Goal: Ask a question

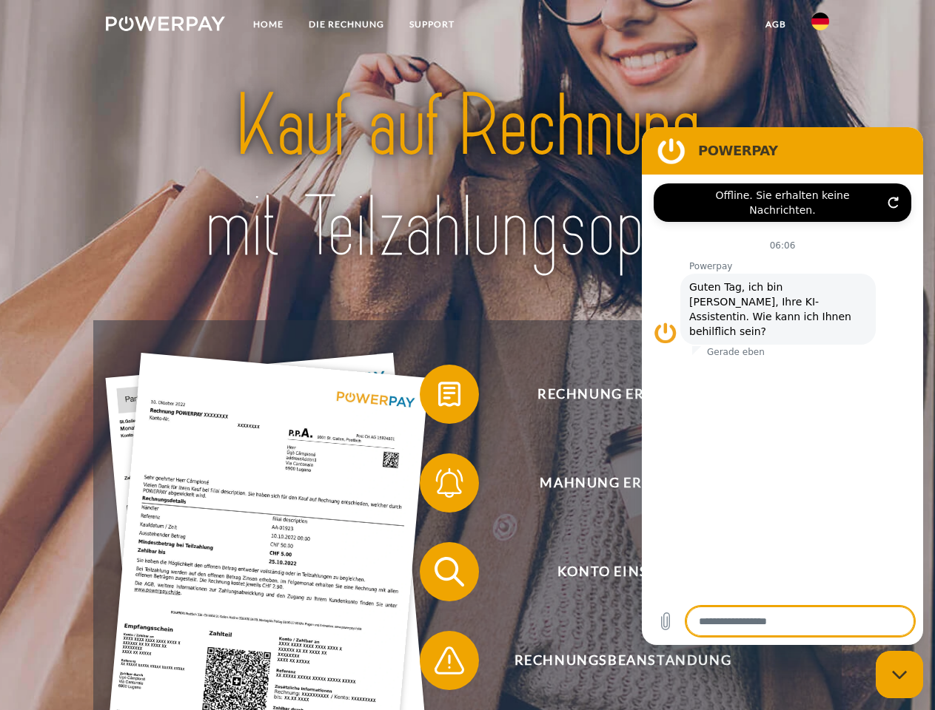
click at [165, 26] on img at bounding box center [165, 23] width 119 height 15
click at [820, 26] on img at bounding box center [820, 22] width 18 height 18
click at [775, 24] on link "agb" at bounding box center [776, 24] width 46 height 27
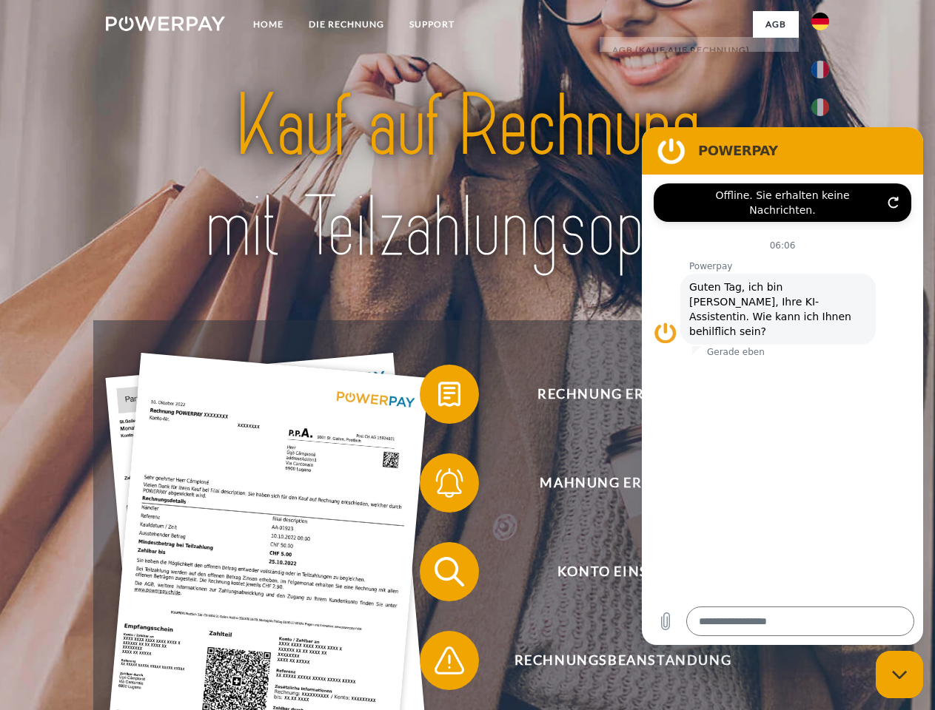
click at [438, 397] on span at bounding box center [427, 394] width 74 height 74
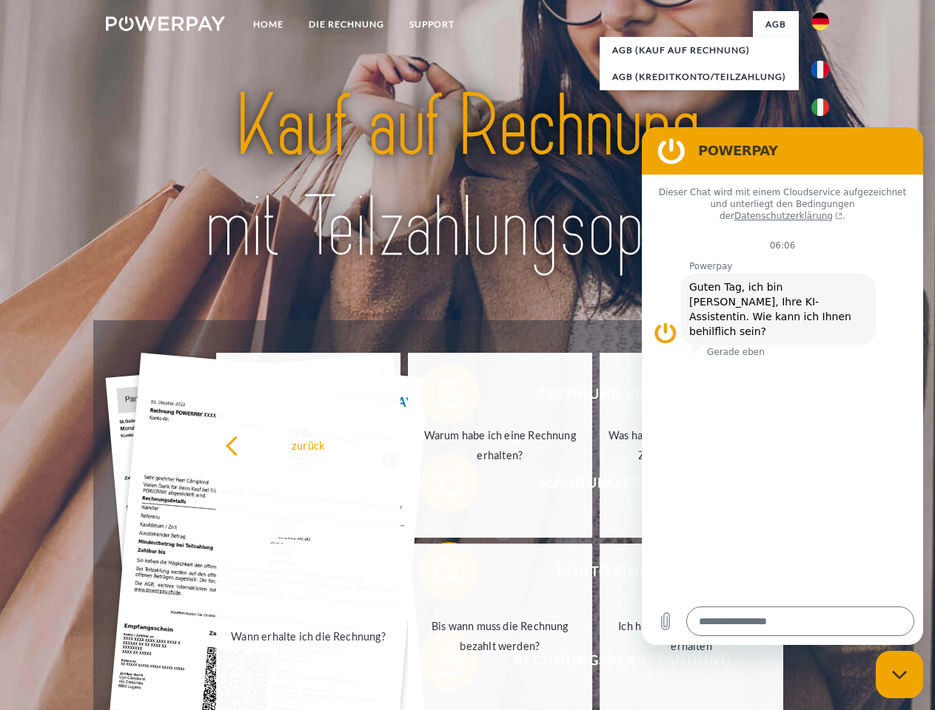
click at [438, 486] on div "Rechnung erhalten? Mahnung erhalten? Konto einsehen" at bounding box center [466, 616] width 747 height 592
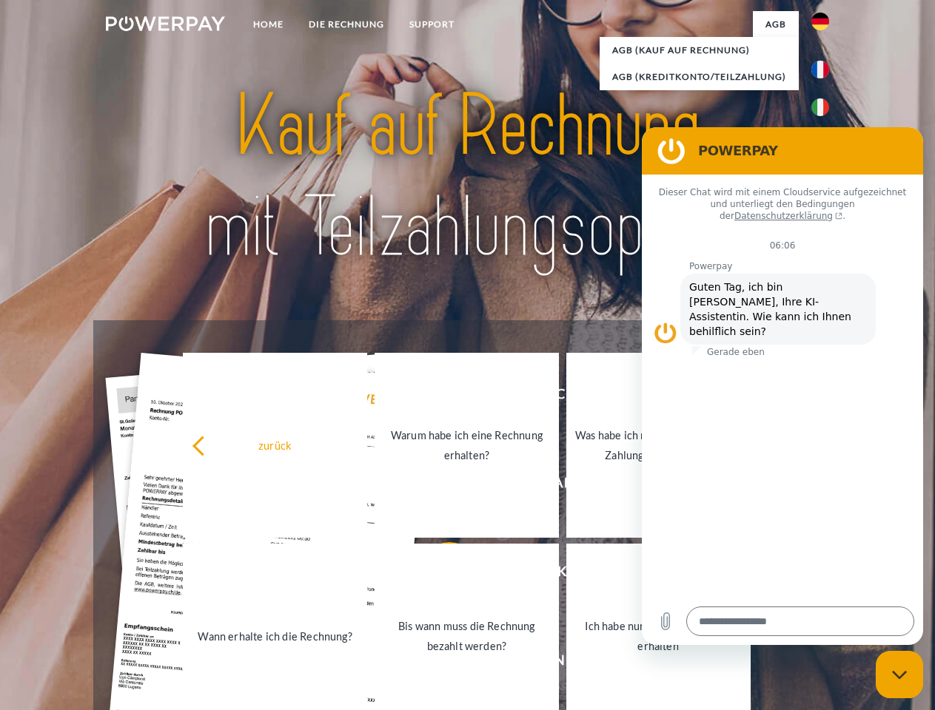
click at [438, 575] on link "Bis wann muss die Rechnung bezahlt werden?" at bounding box center [466, 636] width 184 height 185
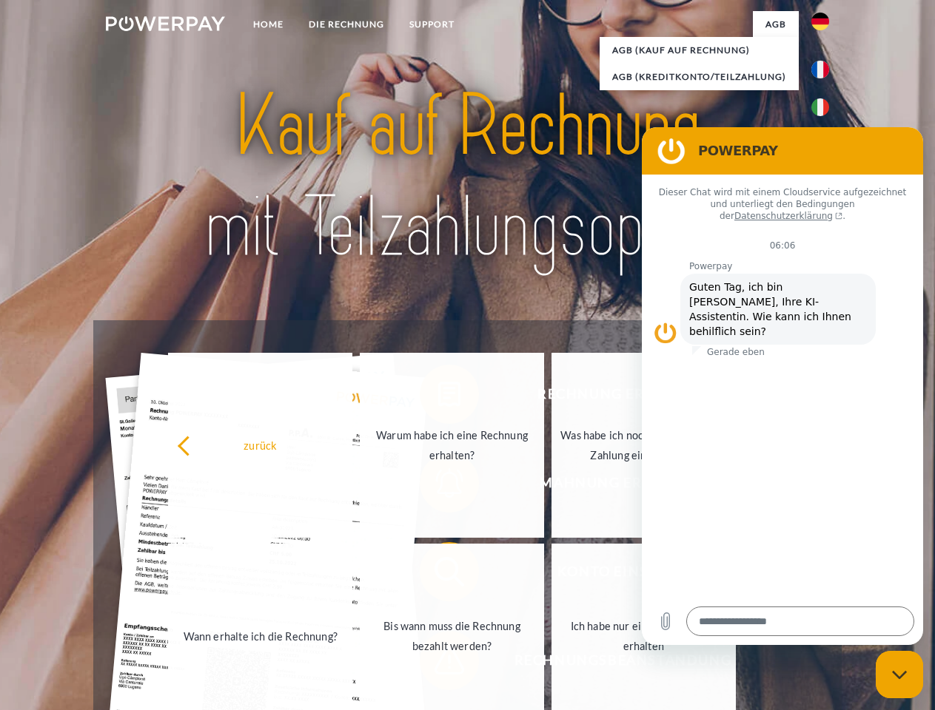
click at [438, 664] on link "Bis wann muss die Rechnung bezahlt werden?" at bounding box center [452, 636] width 184 height 185
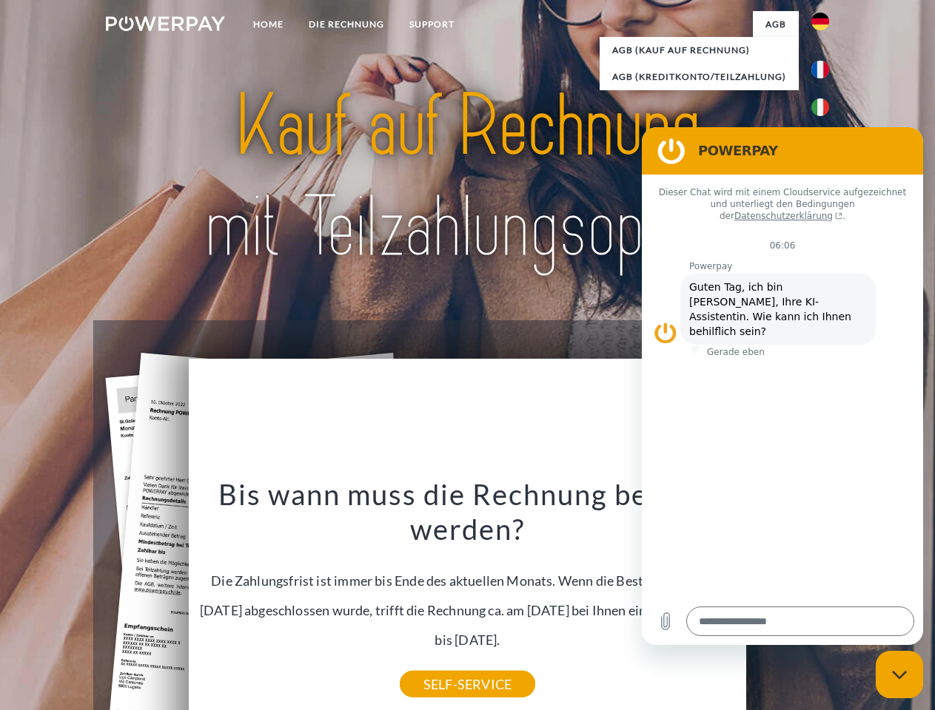
click at [899, 675] on icon "Messaging-Fenster schließen" at bounding box center [900, 676] width 16 height 10
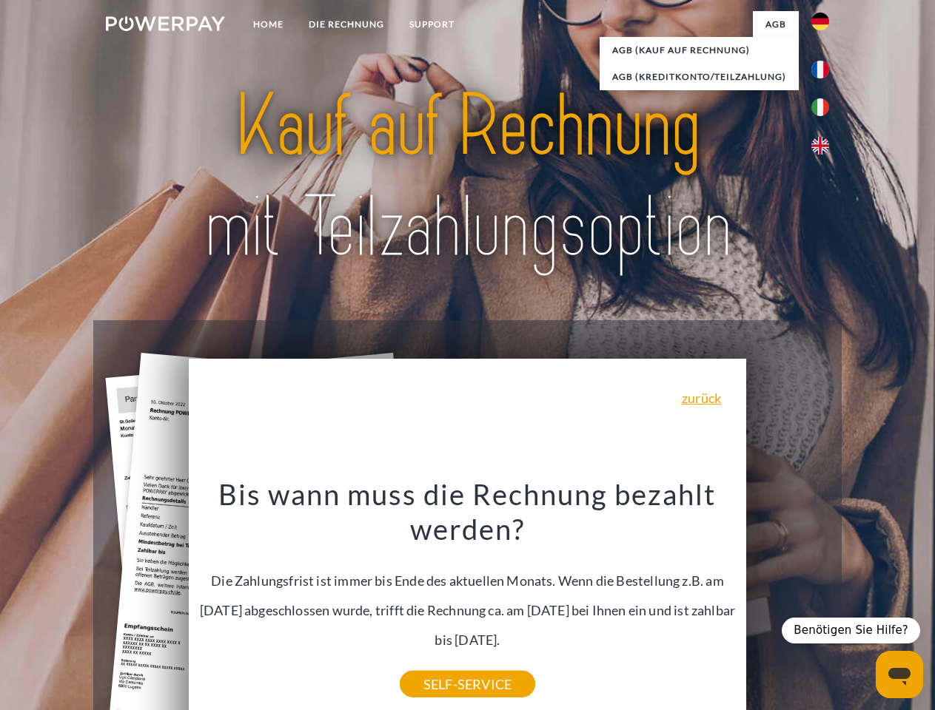
type textarea "*"
